Goal: Task Accomplishment & Management: Complete application form

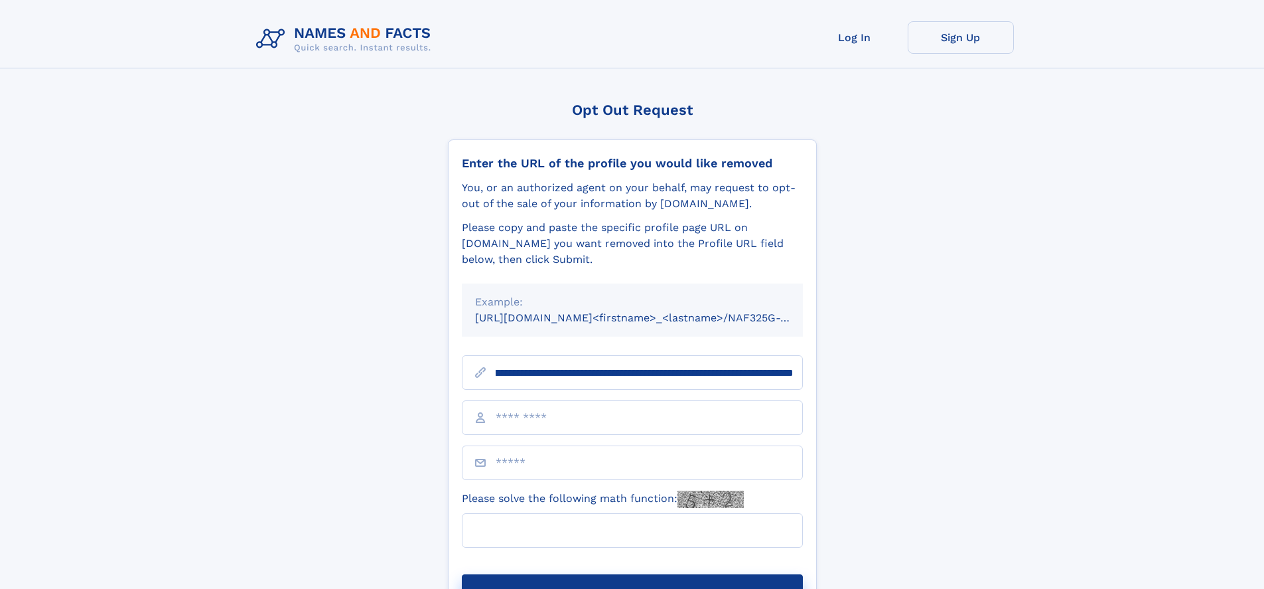
scroll to position [0, 176]
type input "**********"
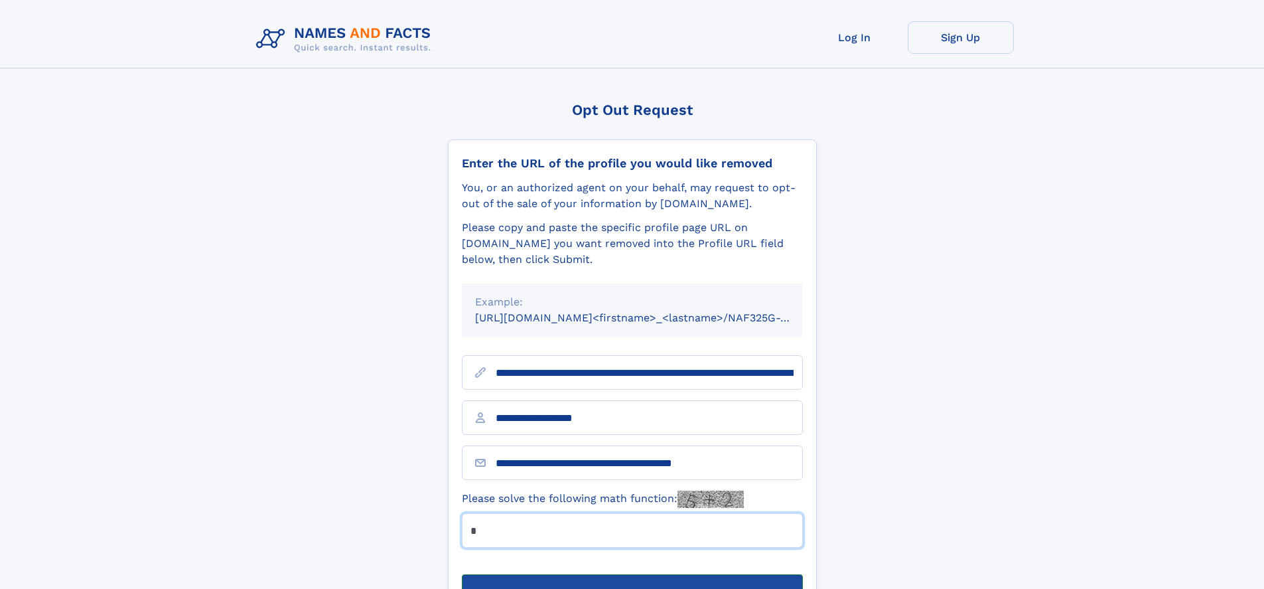
type input "*"
click at [632, 574] on button "Submit Opt Out Request" at bounding box center [632, 595] width 341 height 42
